Goal: Task Accomplishment & Management: Use online tool/utility

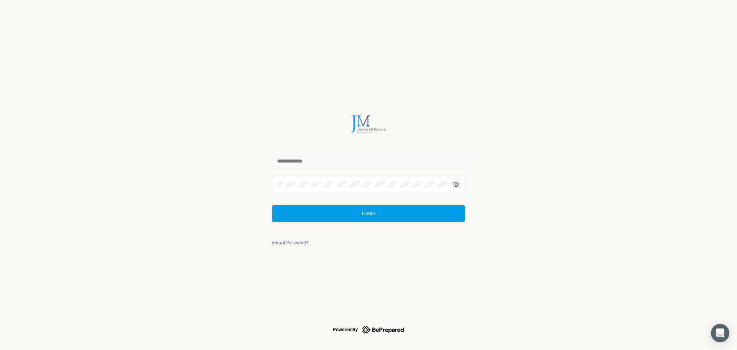
type input "**********"
click at [368, 210] on div "Login" at bounding box center [368, 214] width 13 height 8
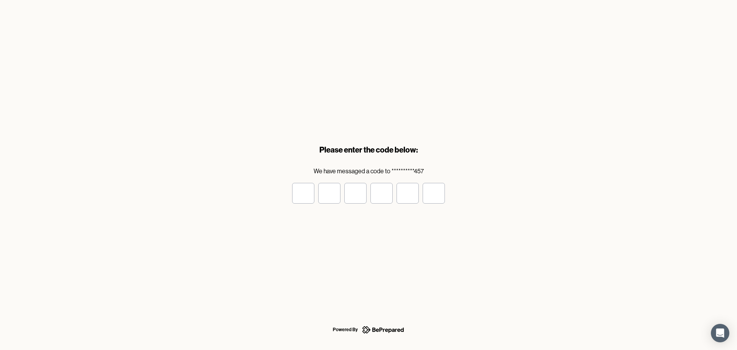
type input "*"
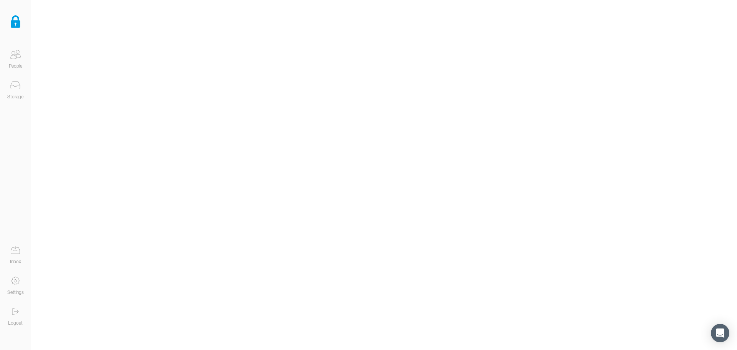
click at [15, 89] on icon at bounding box center [15, 85] width 9 height 8
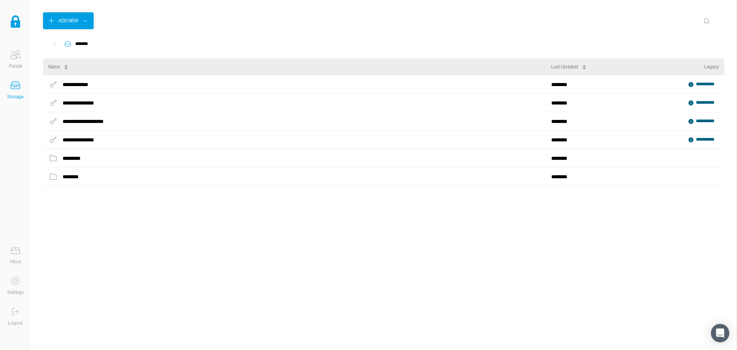
click at [75, 178] on div "********" at bounding box center [72, 177] width 18 height 10
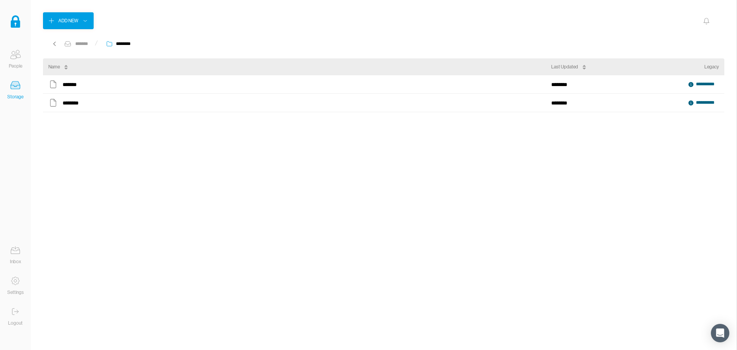
click at [55, 45] on icon at bounding box center [55, 44] width 8 height 8
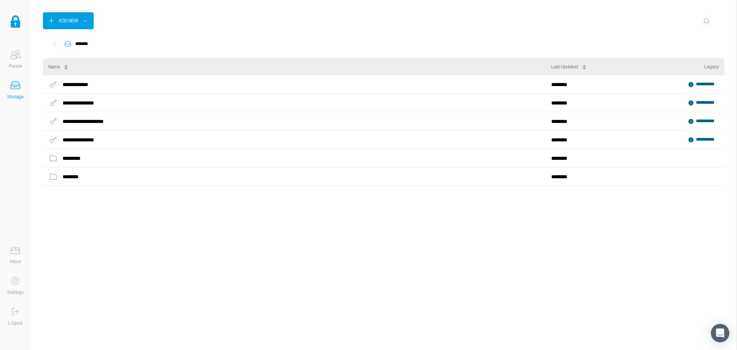
click at [17, 283] on icon at bounding box center [15, 280] width 15 height 15
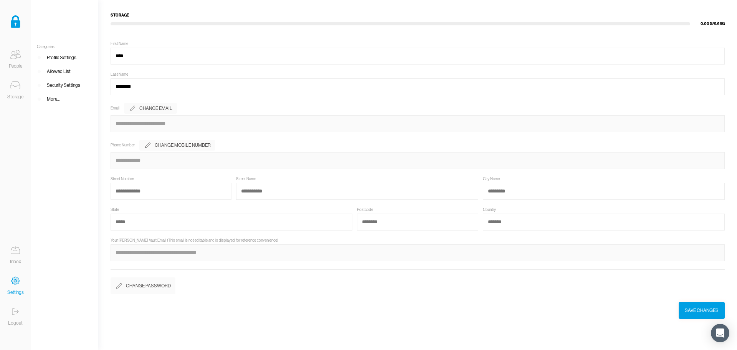
click at [51, 97] on div "More..." at bounding box center [53, 99] width 13 height 8
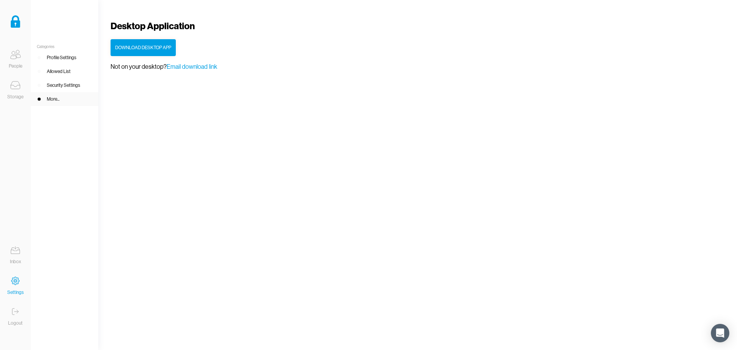
click at [18, 259] on div "Inbox" at bounding box center [15, 262] width 11 height 8
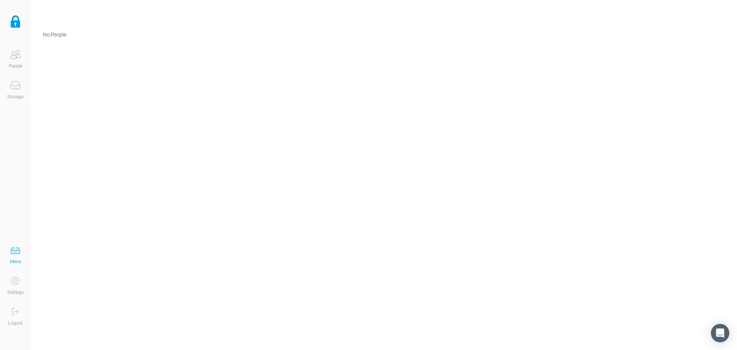
click at [20, 83] on icon at bounding box center [15, 85] width 15 height 15
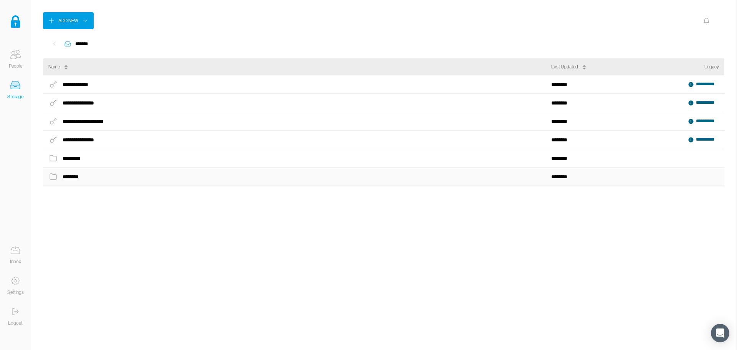
click at [81, 177] on div "********" at bounding box center [72, 177] width 18 height 10
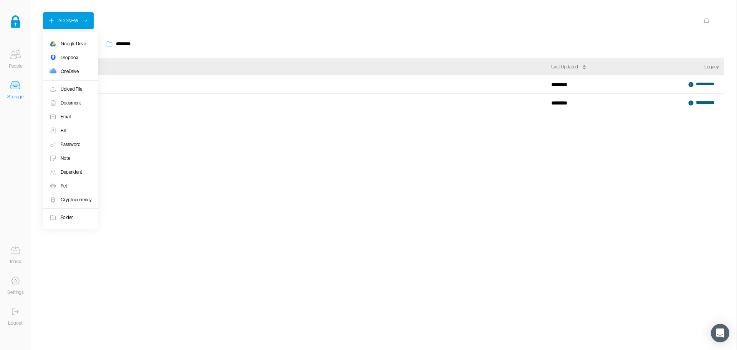
click at [71, 22] on div "Add New" at bounding box center [68, 21] width 20 height 8
click at [73, 72] on div "OneDrive" at bounding box center [70, 72] width 18 height 8
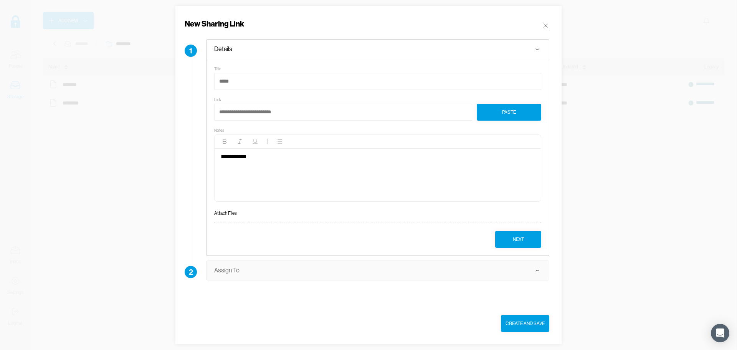
click at [544, 28] on icon at bounding box center [546, 26] width 8 height 8
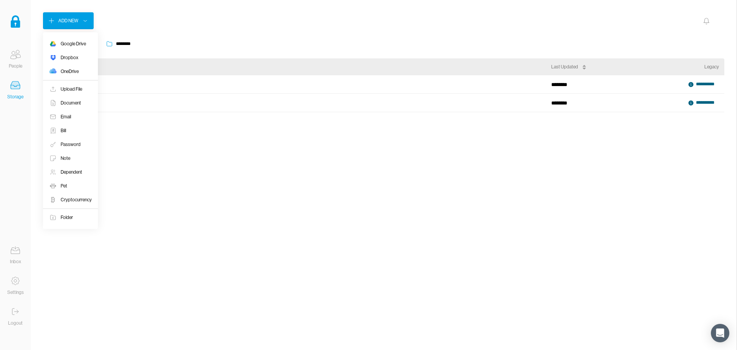
click at [84, 21] on icon at bounding box center [85, 21] width 5 height 8
click at [74, 91] on div "Upload File" at bounding box center [71, 89] width 21 height 8
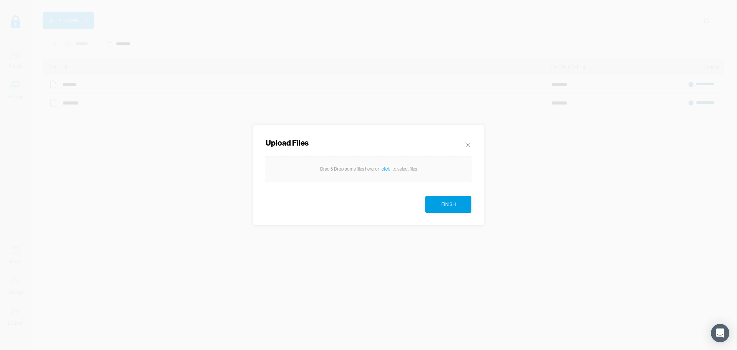
click at [388, 168] on div "click" at bounding box center [385, 169] width 13 height 8
